Goal: Book appointment/travel/reservation

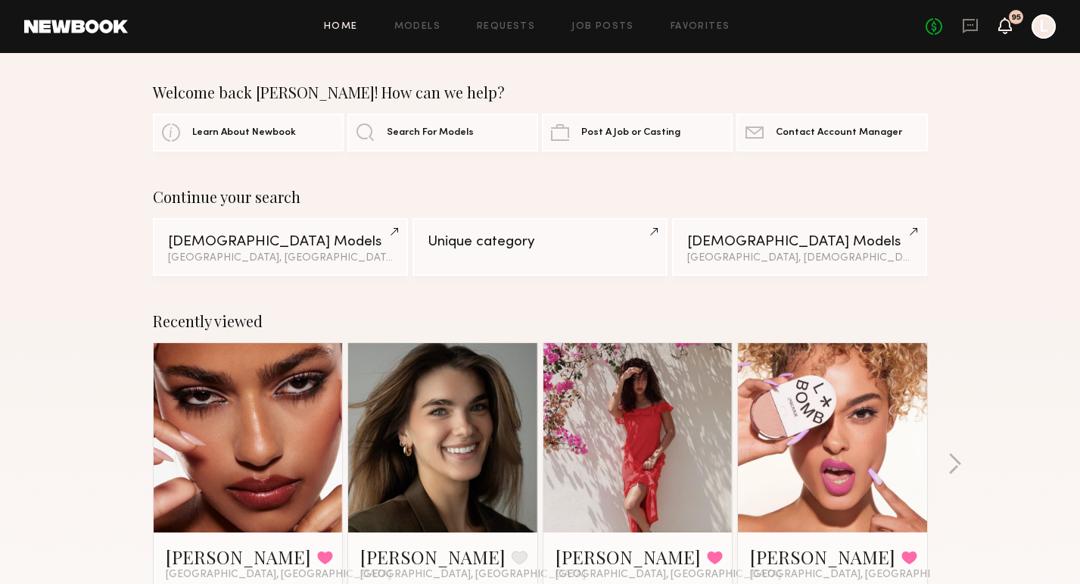
click at [1004, 26] on icon at bounding box center [1005, 25] width 12 height 11
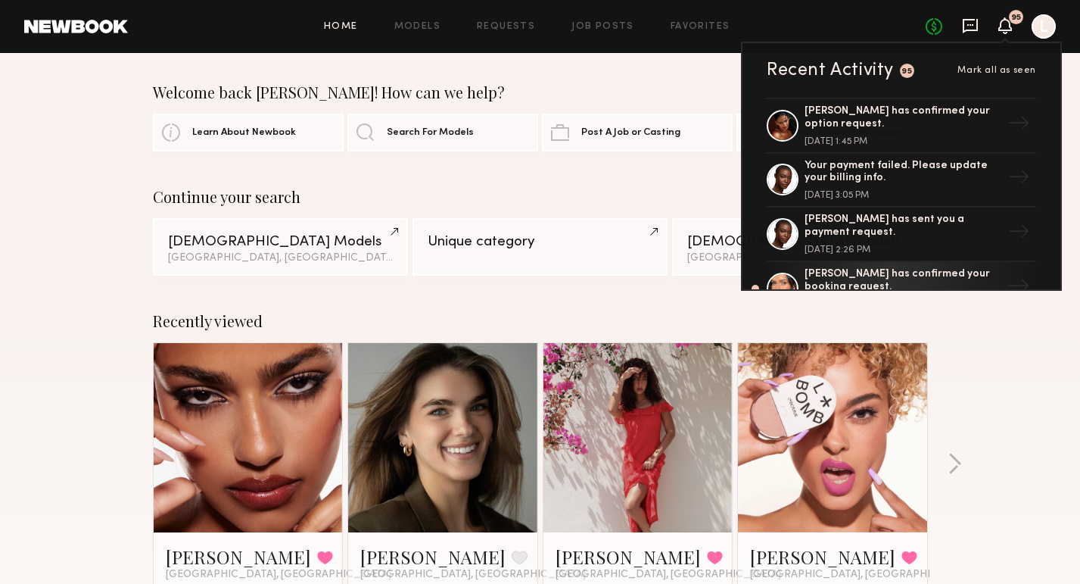
click at [971, 26] on icon at bounding box center [970, 25] width 17 height 17
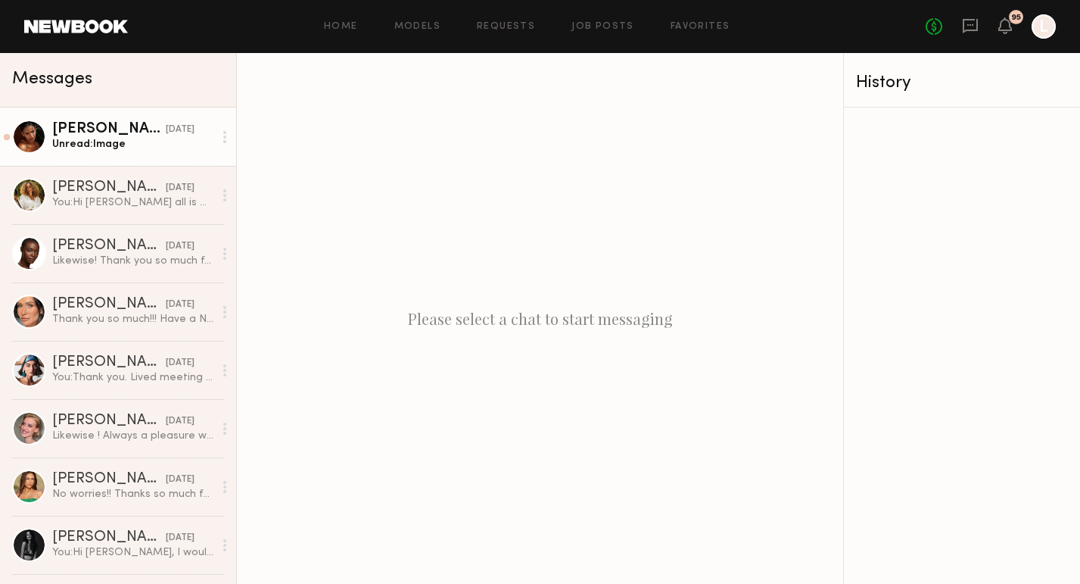
click at [170, 141] on div "Unread: Image" at bounding box center [132, 144] width 161 height 14
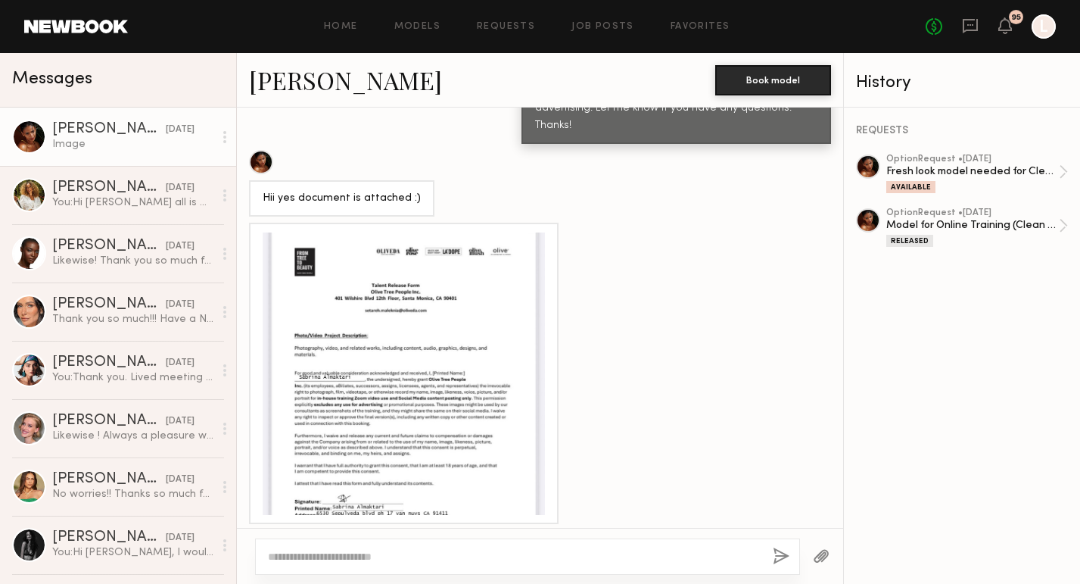
click at [440, 391] on div at bounding box center [404, 373] width 282 height 282
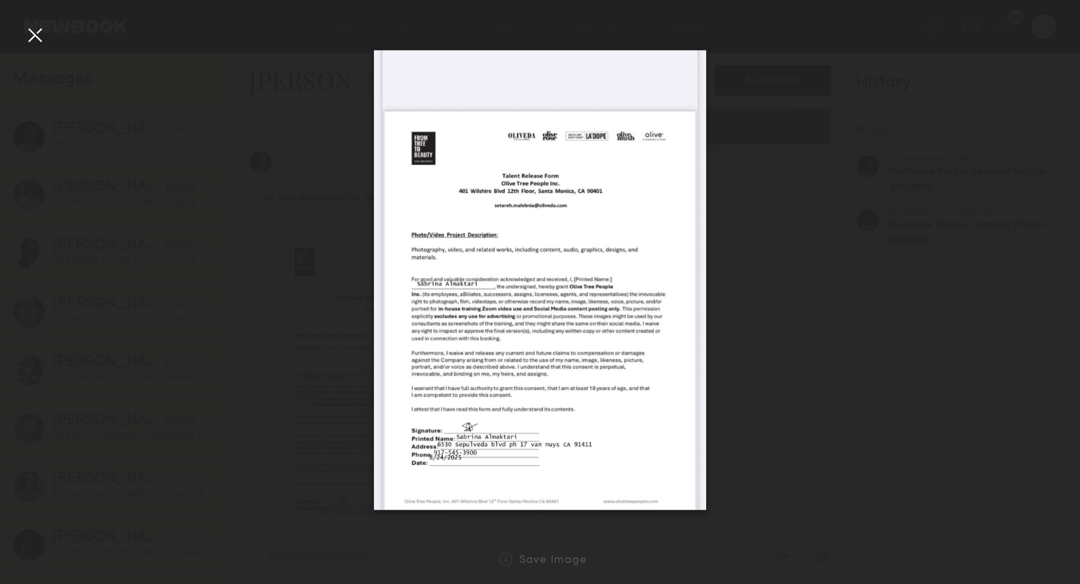
click at [478, 282] on img at bounding box center [540, 280] width 333 height 460
drag, startPoint x: 481, startPoint y: 285, endPoint x: 500, endPoint y: 288, distance: 19.8
click at [498, 288] on img at bounding box center [540, 280] width 333 height 460
click at [761, 70] on div at bounding box center [540, 279] width 1080 height 511
click at [317, 64] on div at bounding box center [540, 279] width 1080 height 511
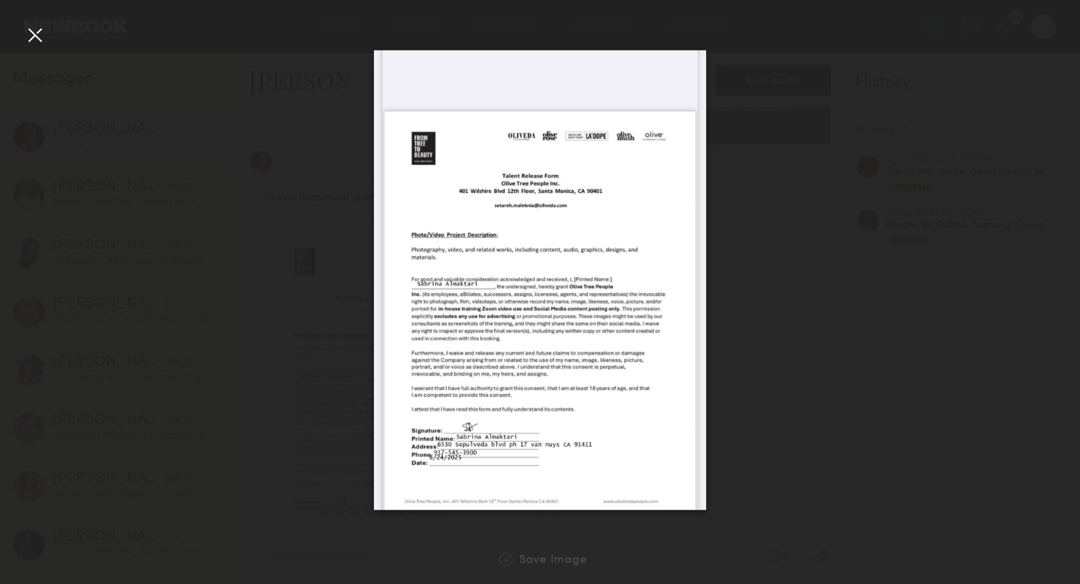
click at [38, 23] on div at bounding box center [35, 35] width 24 height 24
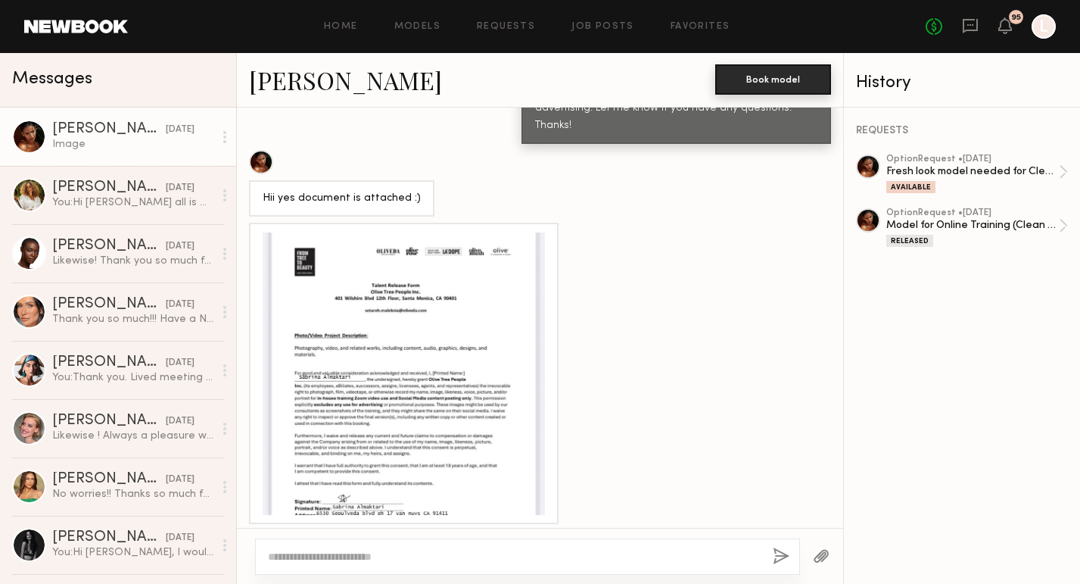
click at [763, 74] on button "Book model" at bounding box center [773, 79] width 116 height 30
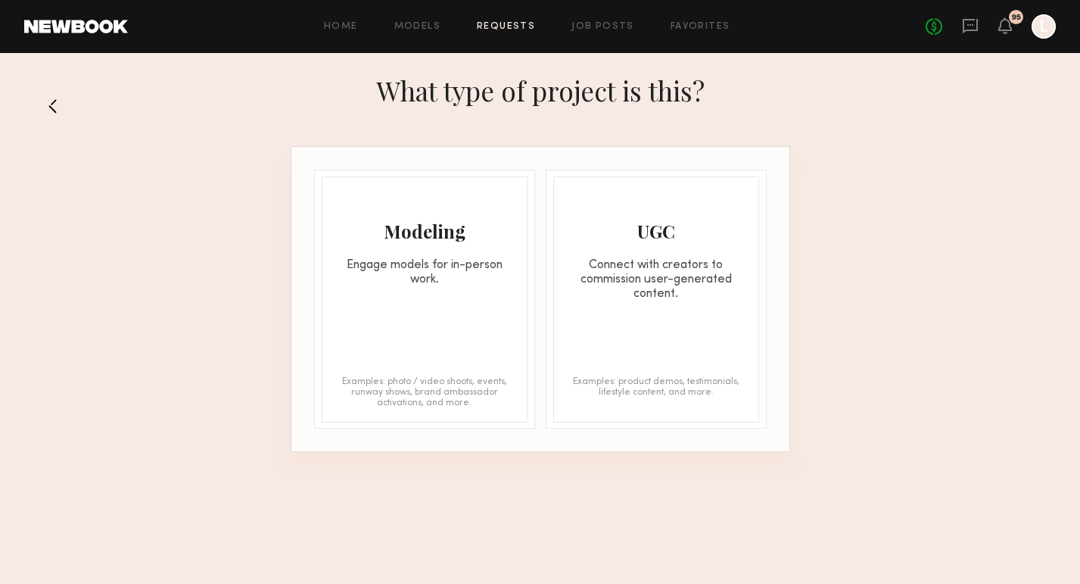
click at [408, 312] on div "Modeling Engage models for in-person work. Examples: photo / video shoots, even…" at bounding box center [425, 299] width 206 height 246
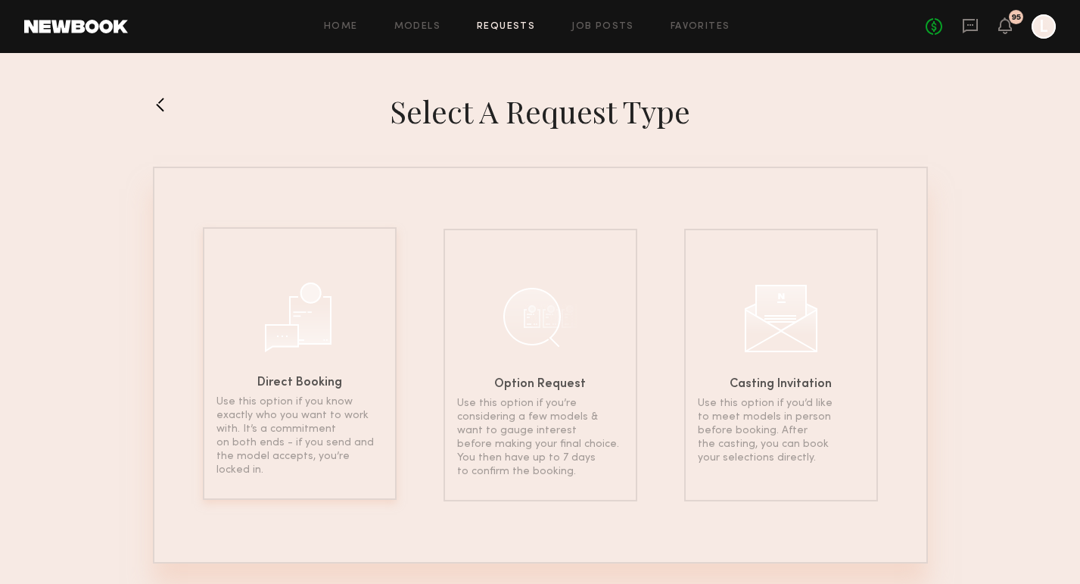
click at [336, 352] on div at bounding box center [300, 315] width 76 height 76
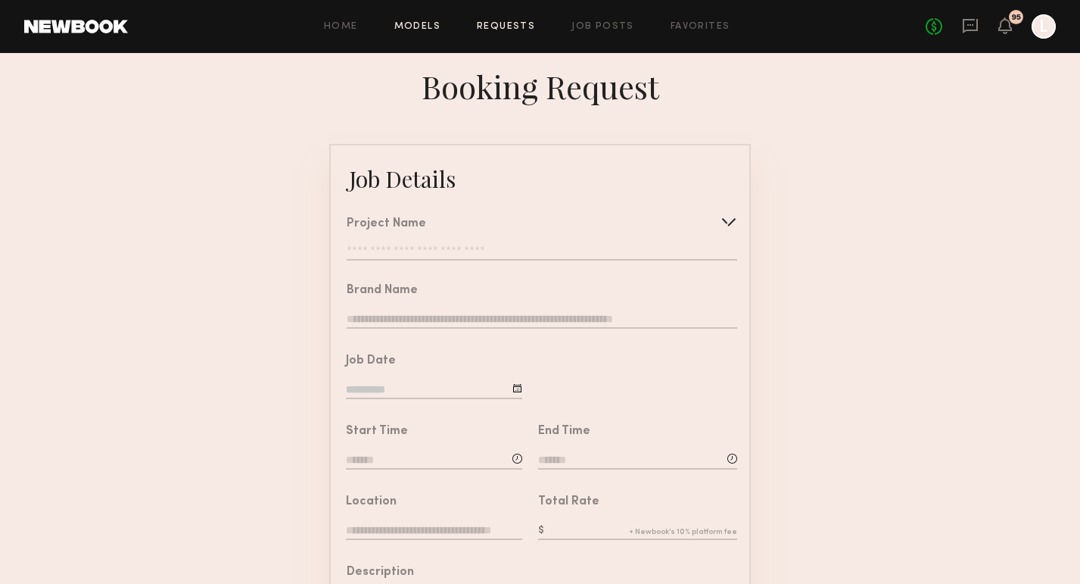
click at [425, 29] on link "Models" at bounding box center [417, 27] width 46 height 10
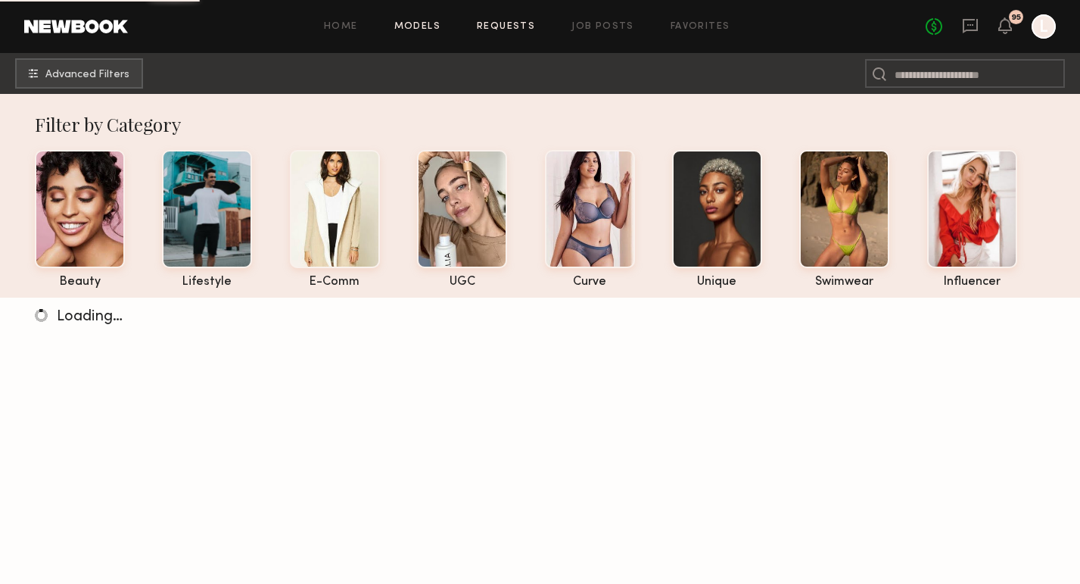
click at [493, 28] on link "Requests" at bounding box center [506, 27] width 58 height 10
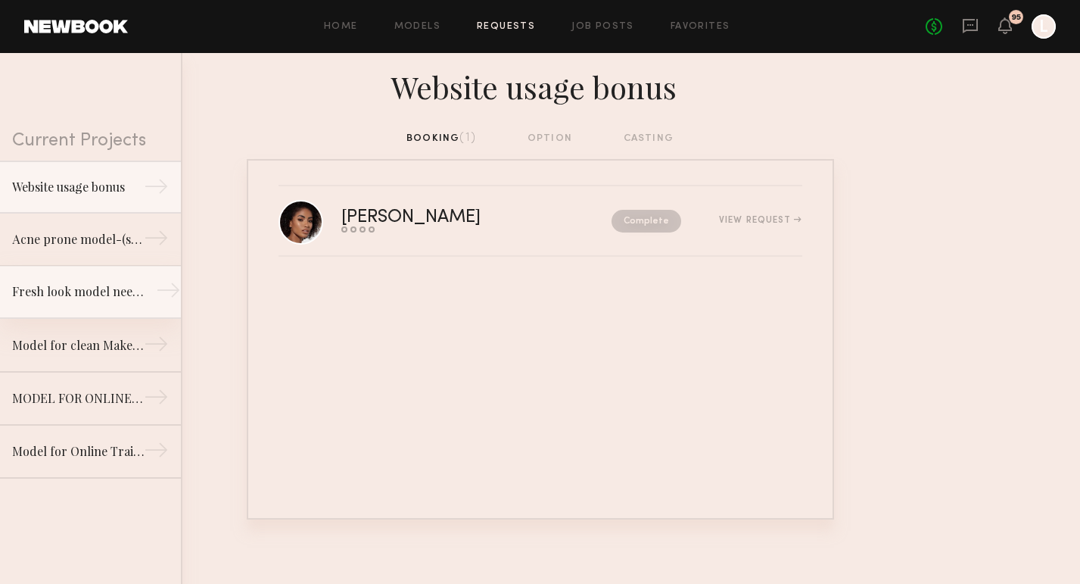
click at [98, 308] on link "Fresh look model needed for Clean Makeup/Skincare Brand. Usage: Online training…" at bounding box center [90, 292] width 181 height 53
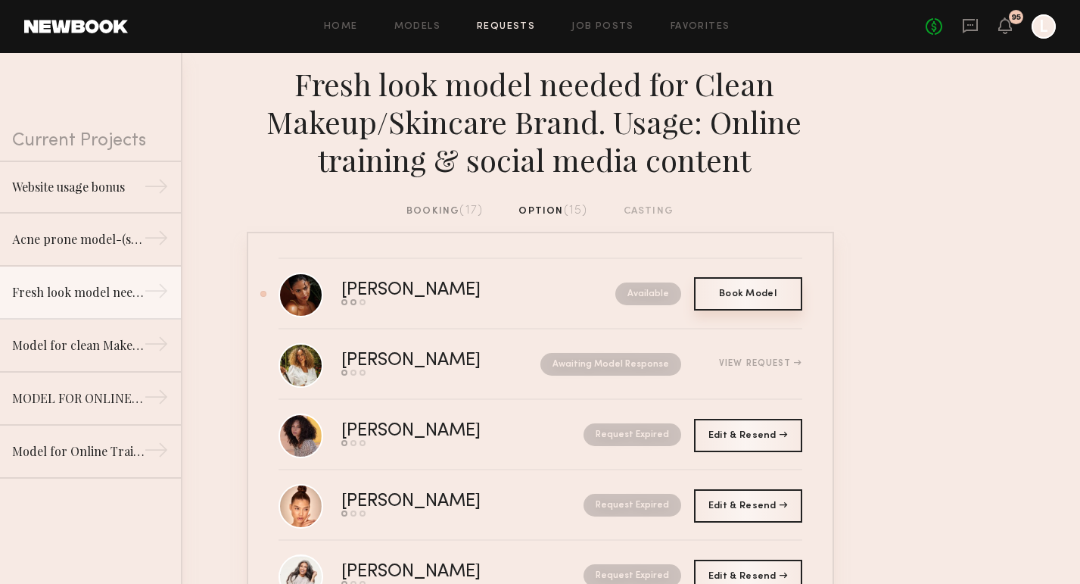
click at [720, 294] on span "Book Model" at bounding box center [748, 293] width 58 height 9
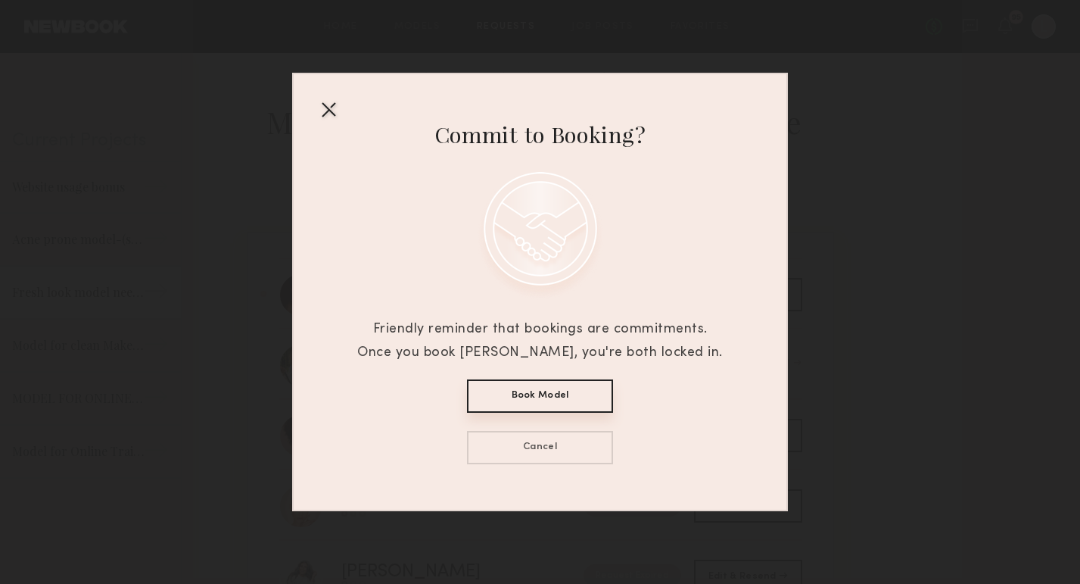
click at [552, 394] on button "Book Model" at bounding box center [540, 395] width 146 height 33
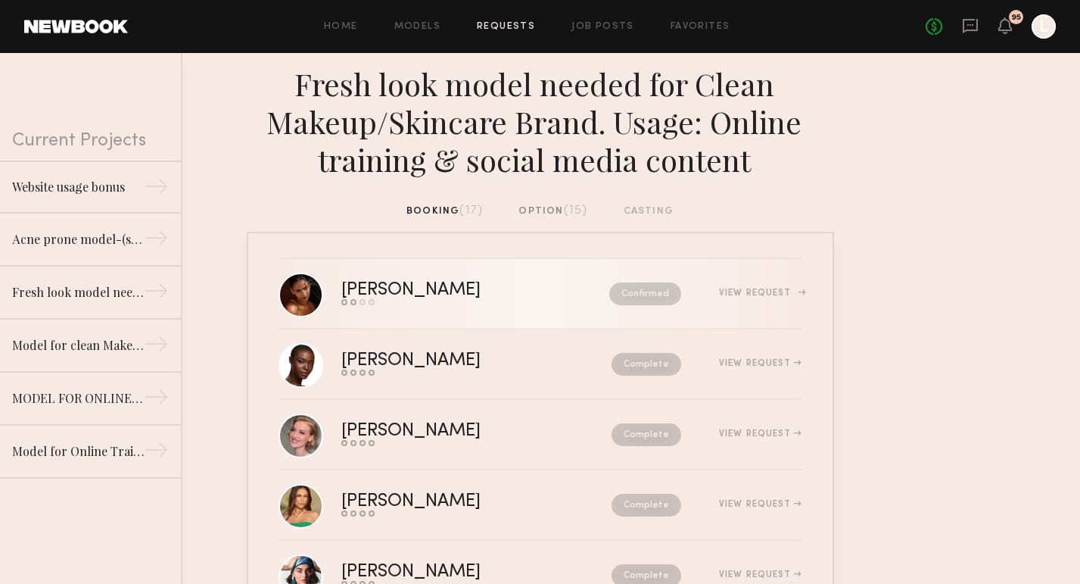
click at [410, 283] on div "[PERSON_NAME]" at bounding box center [443, 290] width 204 height 17
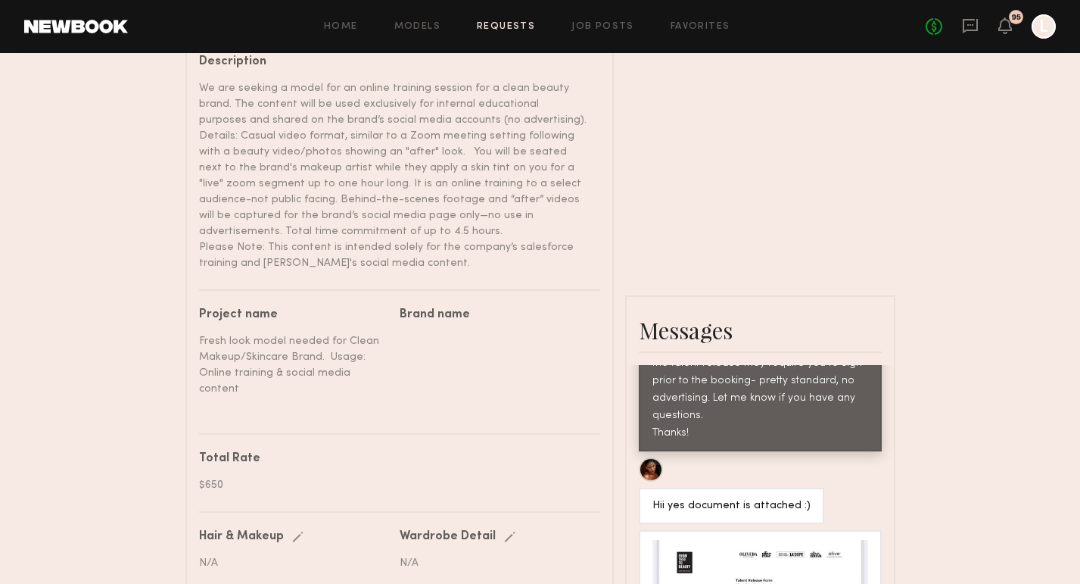
scroll to position [569, 0]
